Goal: Ask a question

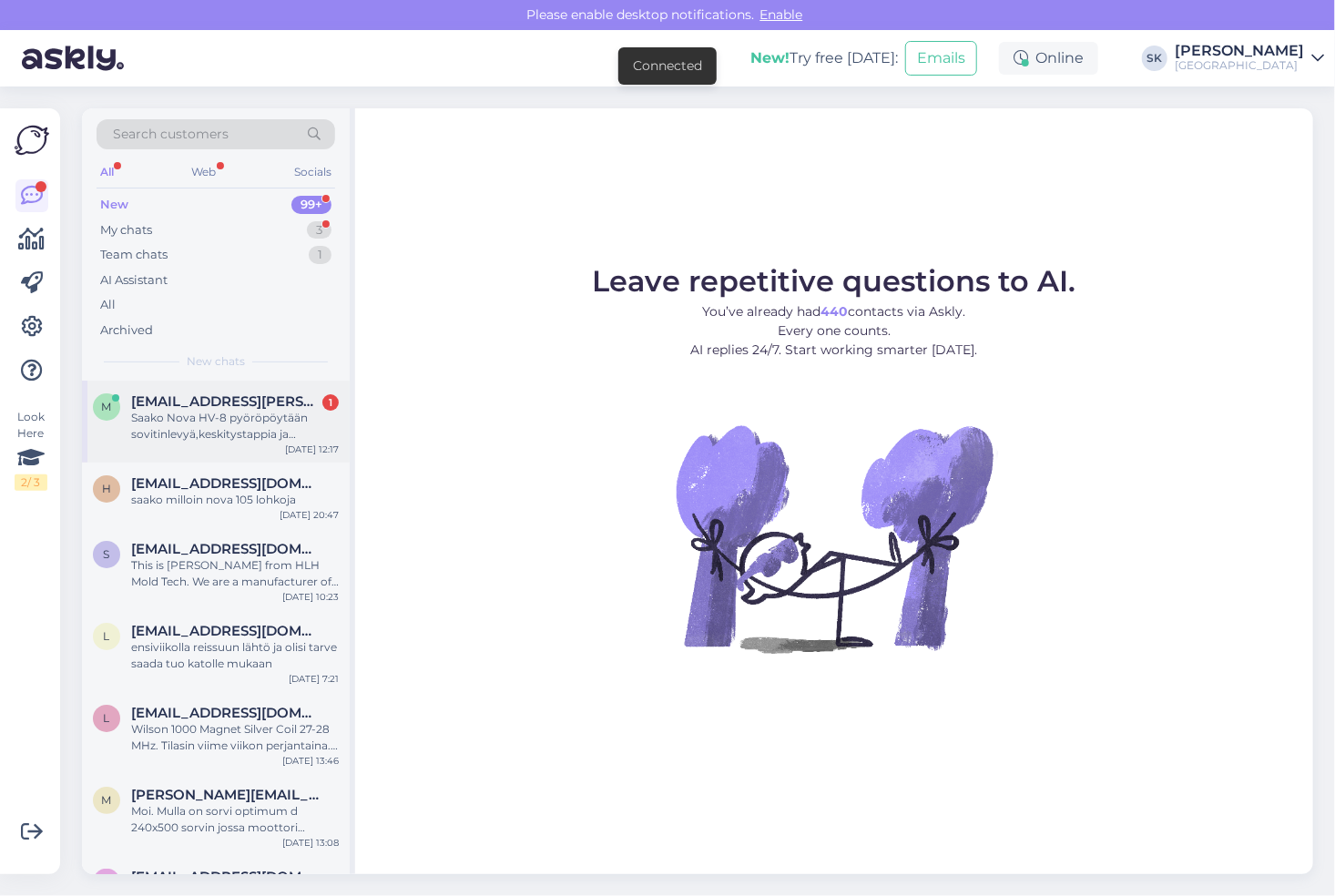
click at [168, 417] on div "Saako Nova HV-8 pyöröpöytään sovitinlevyä,keskitystappia ja kiinnitysruuveja, e…" at bounding box center [234, 427] width 208 height 33
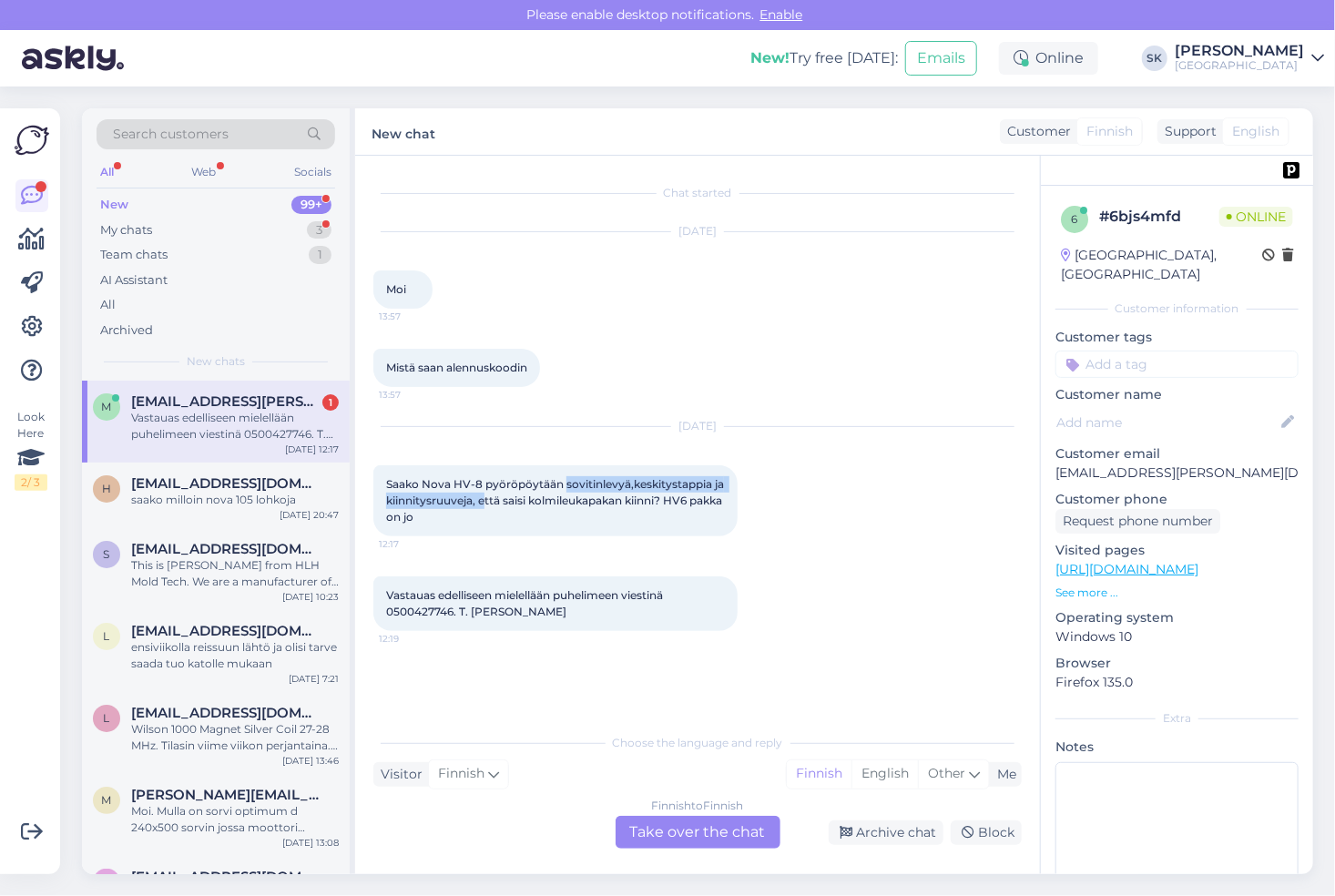
drag, startPoint x: 566, startPoint y: 483, endPoint x: 483, endPoint y: 507, distance: 86.4
click at [483, 507] on span "Saako Nova HV-8 pyöröpöytään sovitinlevyä,keskitystappia ja kiinnitysruuveja, e…" at bounding box center [556, 501] width 341 height 47
click at [482, 497] on span "Saako Nova HV-8 pyöröpöytään sovitinlevyä,keskitystappia ja kiinnitysruuveja, e…" at bounding box center [556, 501] width 341 height 47
click at [1198, 561] on link "[URL][DOMAIN_NAME]" at bounding box center [1126, 569] width 142 height 17
click at [681, 833] on div "Finnish to Finnish Take over the chat" at bounding box center [698, 833] width 165 height 33
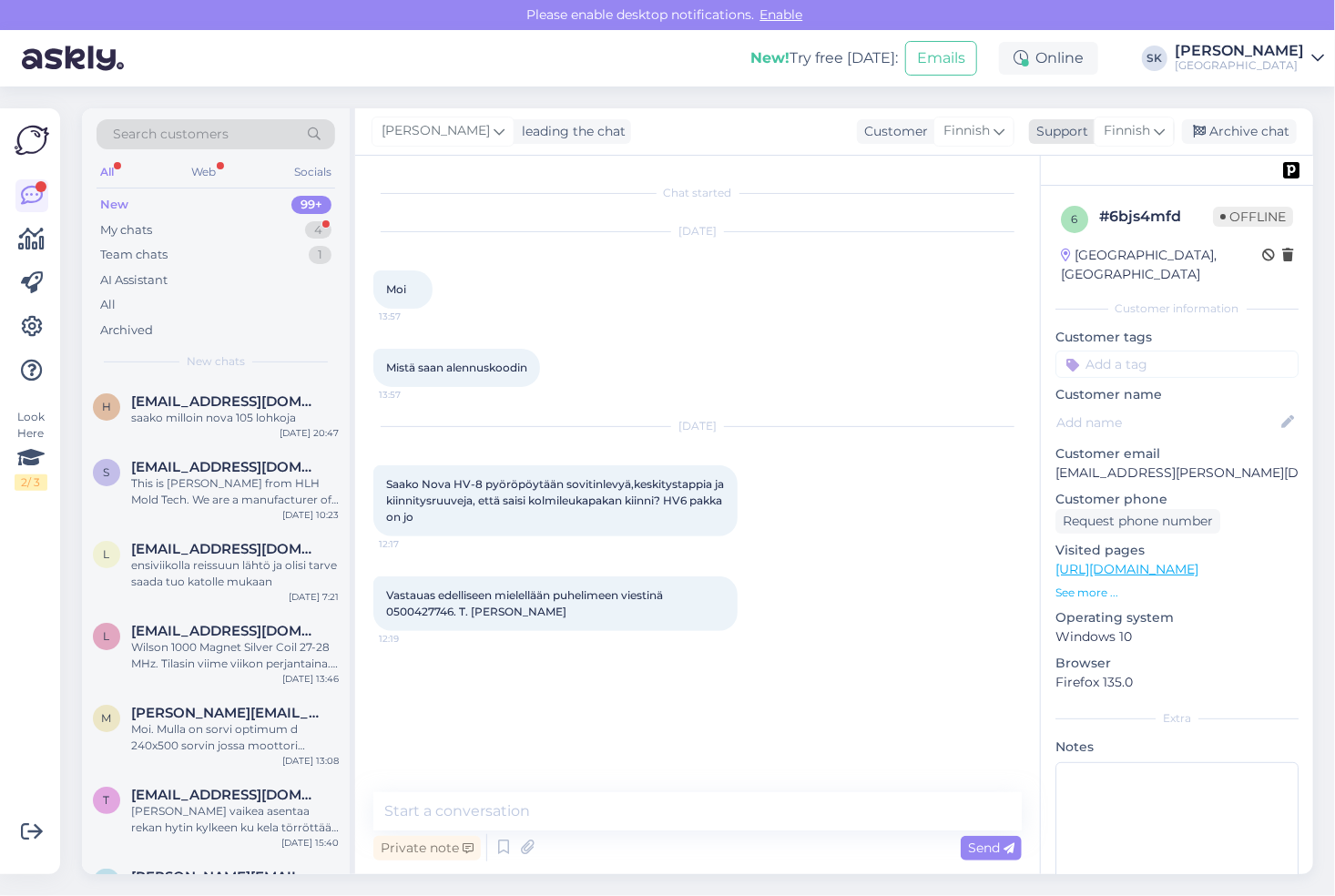
click at [1146, 138] on span "Finnish" at bounding box center [1127, 131] width 47 height 20
type input "f"
click at [1075, 217] on link "Finnish" at bounding box center [1101, 212] width 200 height 29
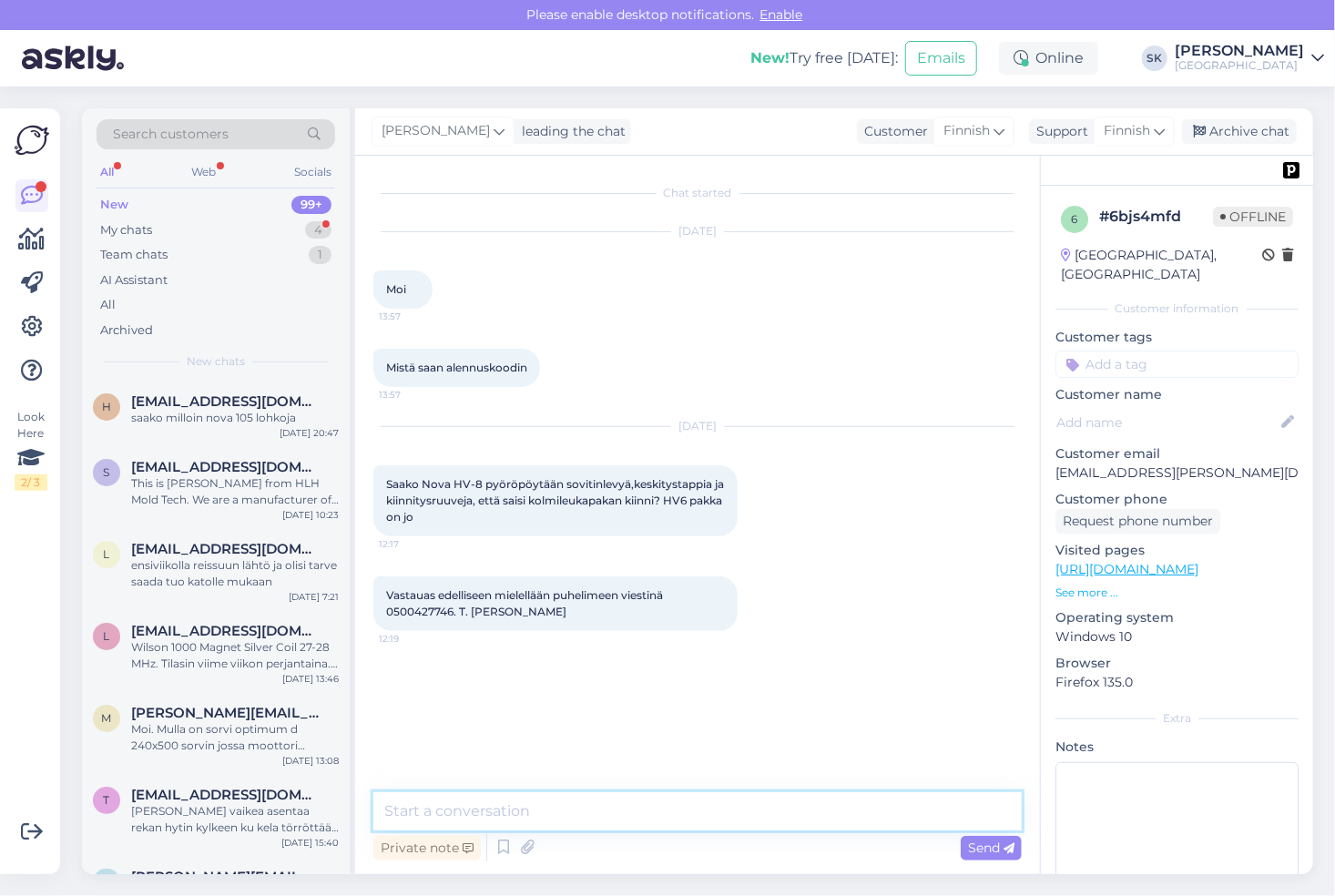
click at [487, 807] on textarea at bounding box center [698, 811] width 648 height 38
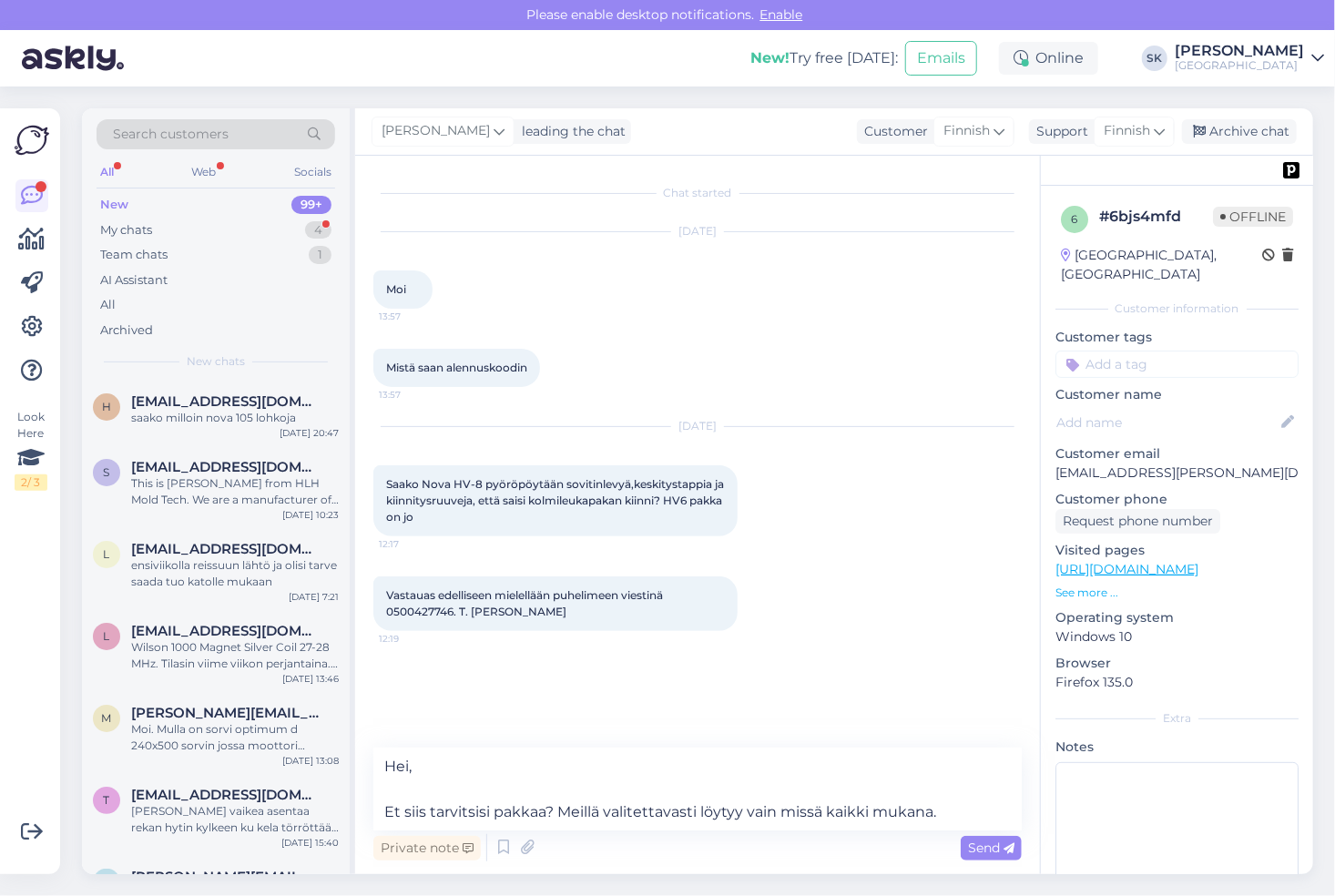
click at [1112, 561] on link "[URL][DOMAIN_NAME]" at bounding box center [1126, 569] width 142 height 17
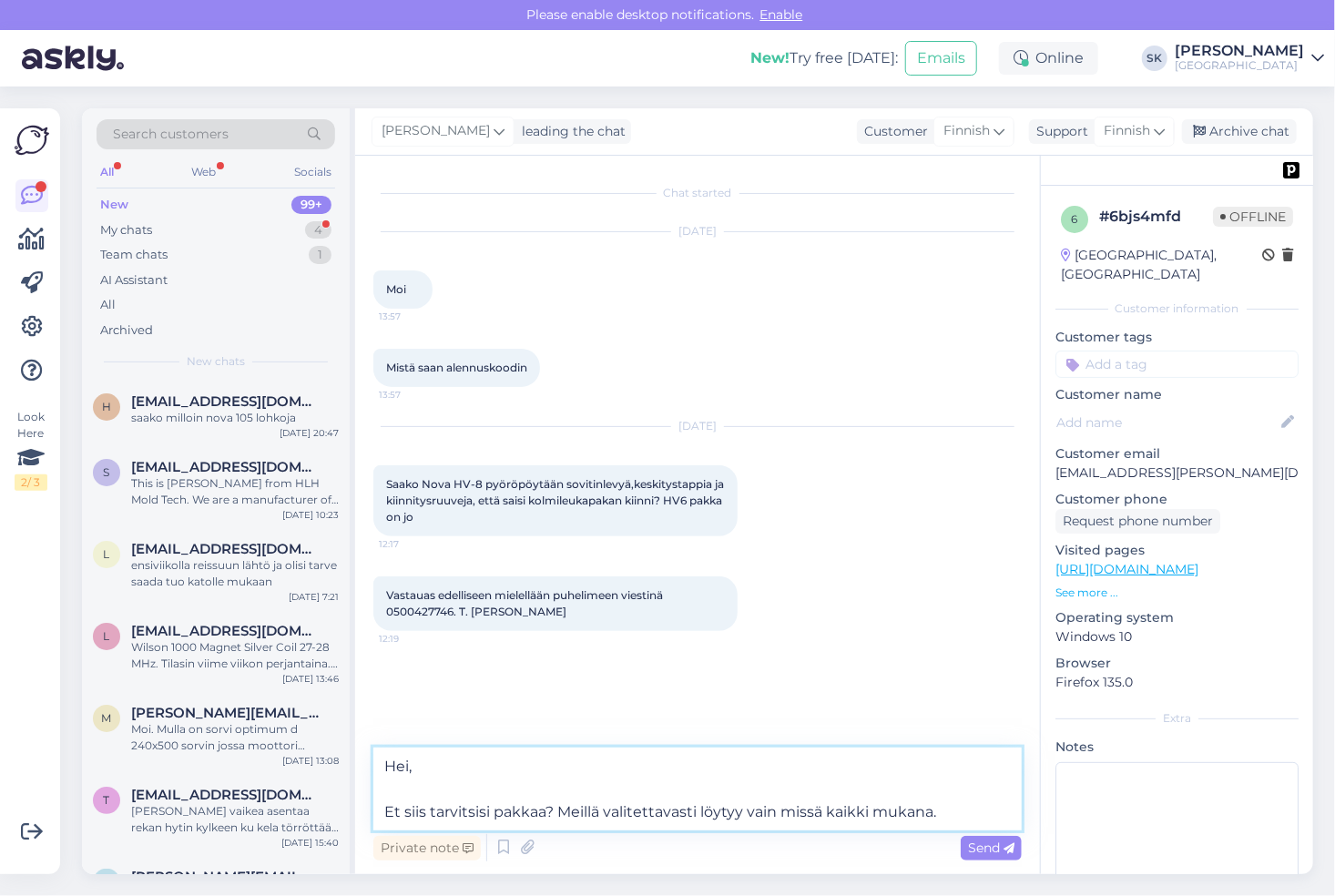
click at [946, 818] on textarea "Hei, Et siis tarvitsisi pakkaa? Meillä valitettavasti löytyy vain missä kaikki …" at bounding box center [698, 789] width 648 height 83
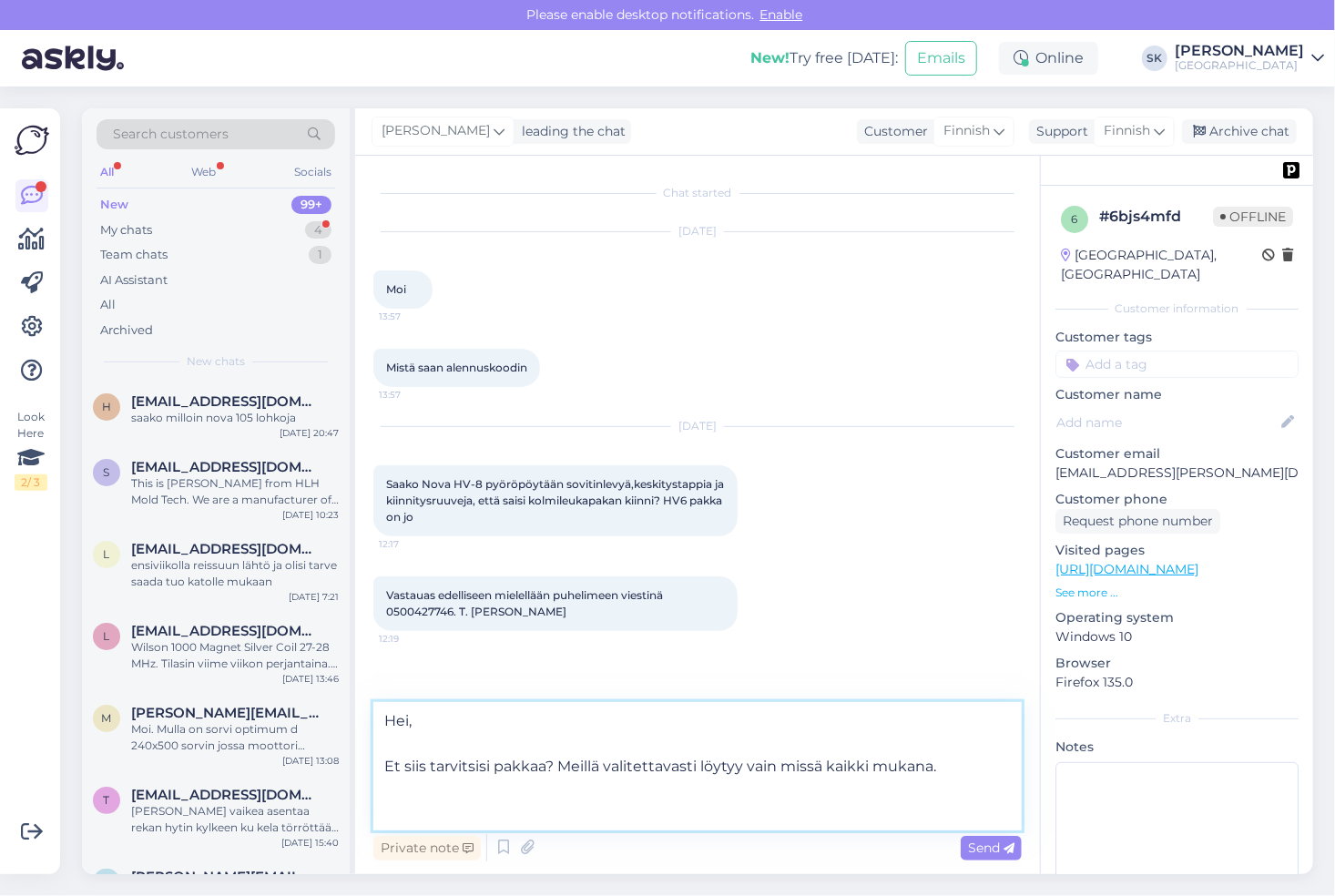
paste textarea "[URL][DOMAIN_NAME]"
type textarea "Hei, Et siis tarvitsisi pakkaa? Meillä valitettavasti löytyy vain missä kaikki …"
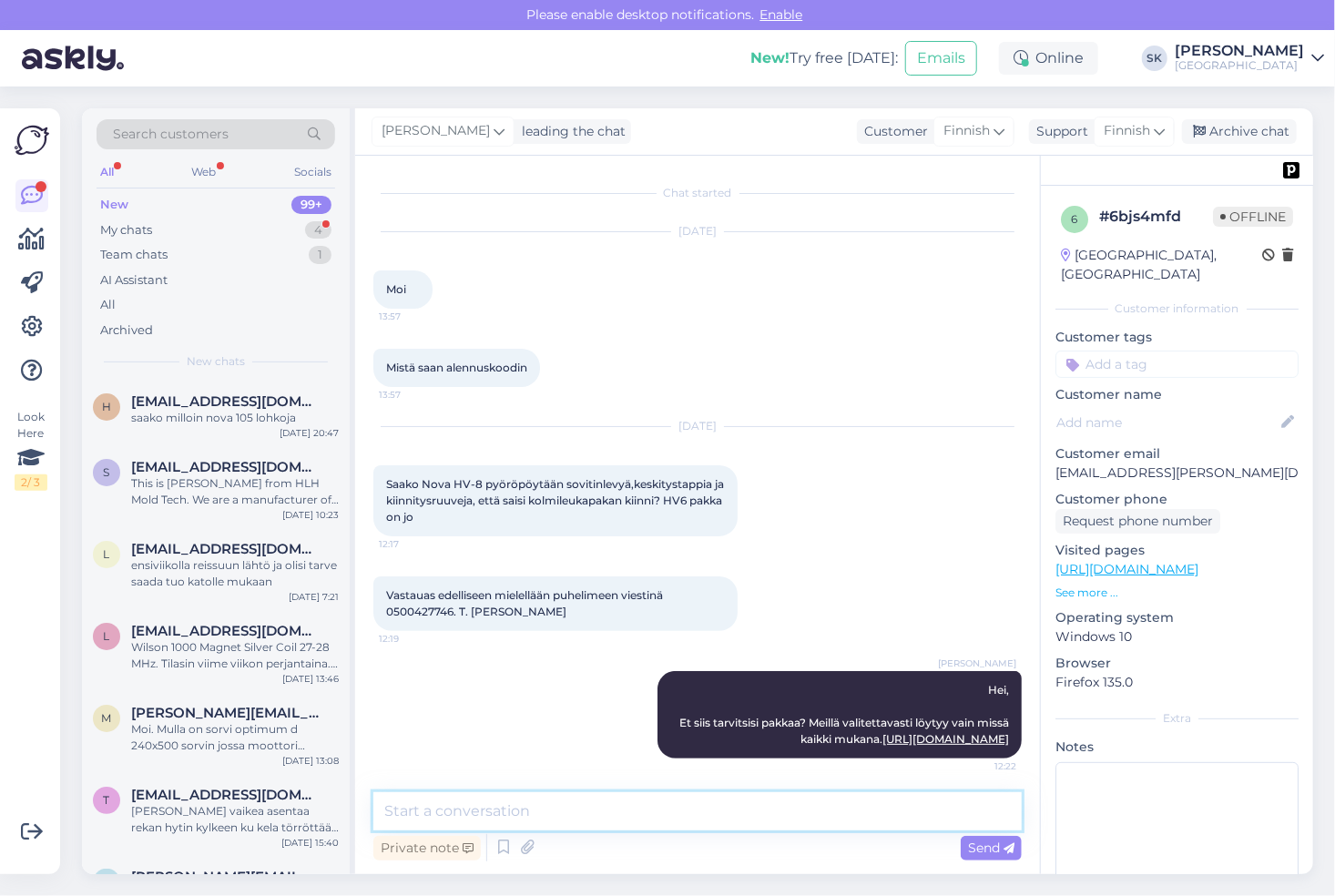
scroll to position [68, 0]
